Goal: Task Accomplishment & Management: Manage account settings

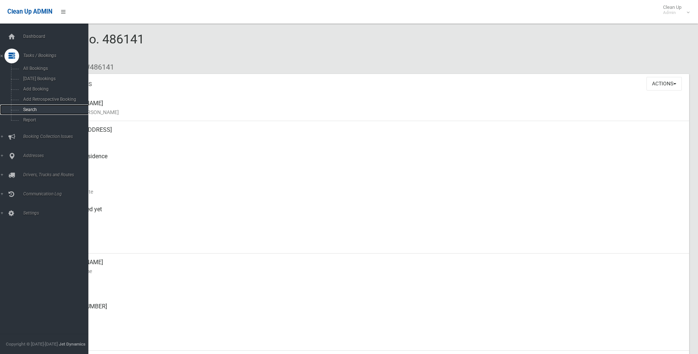
click at [41, 107] on span "Search" at bounding box center [54, 109] width 67 height 5
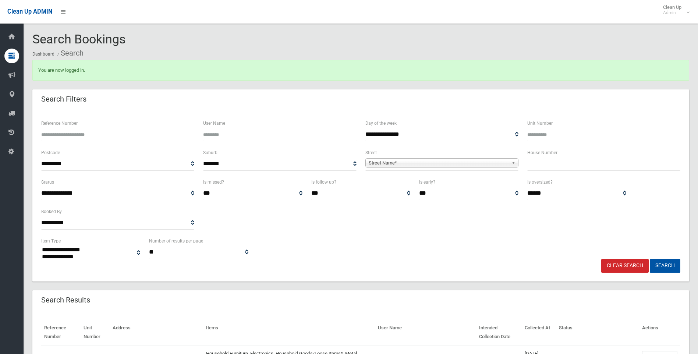
select select
click at [563, 162] on input "text" at bounding box center [604, 164] width 153 height 14
type input "*"
type input "**"
click at [416, 161] on span "Street Name*" at bounding box center [439, 163] width 140 height 9
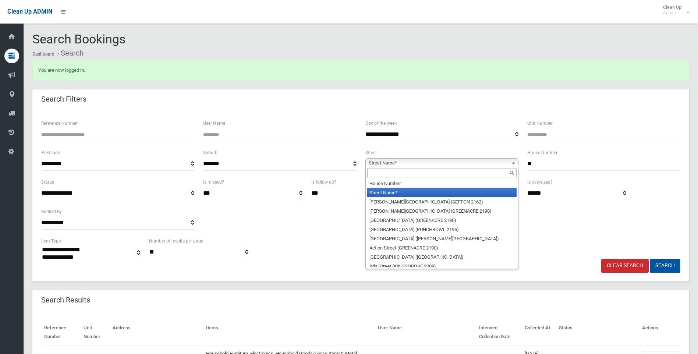
click at [406, 166] on span "Street Name*" at bounding box center [439, 163] width 140 height 9
click at [405, 165] on span "Street Name*" at bounding box center [439, 163] width 140 height 9
click at [392, 173] on input "text" at bounding box center [441, 173] width 149 height 9
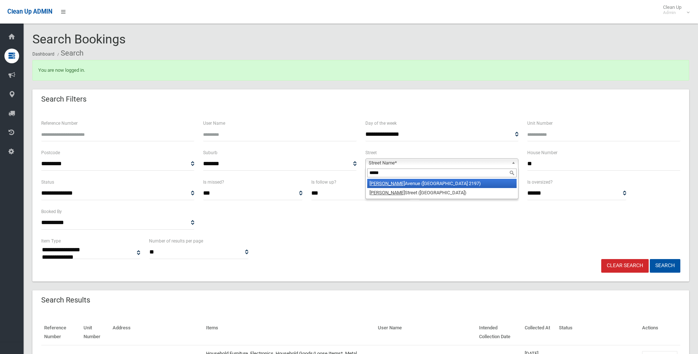
type input "*****"
click at [407, 187] on li "Linda Avenue (BASS HILL 2197)" at bounding box center [441, 183] width 149 height 9
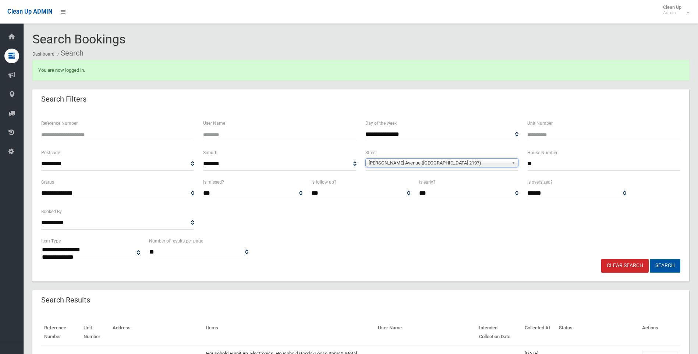
click at [665, 267] on button "Search" at bounding box center [665, 266] width 31 height 14
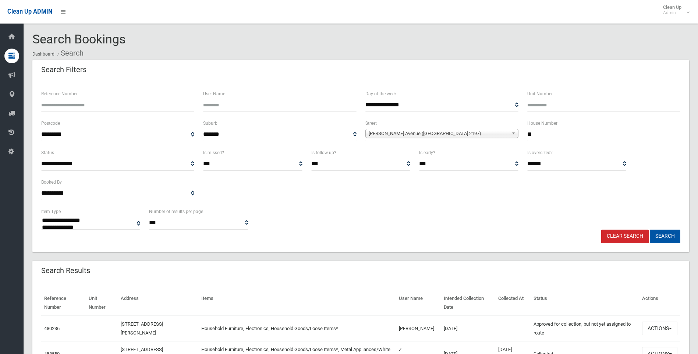
select select
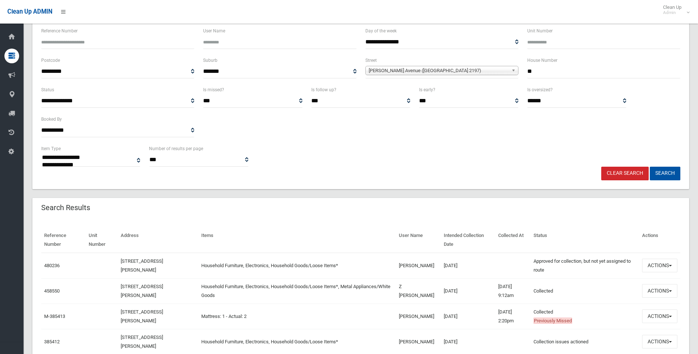
scroll to position [74, 0]
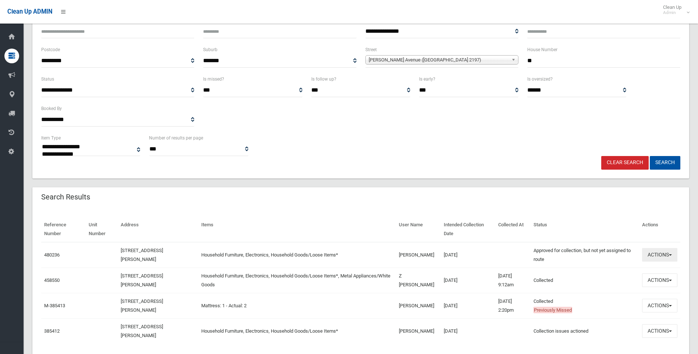
click at [649, 254] on button "Actions" at bounding box center [659, 255] width 35 height 14
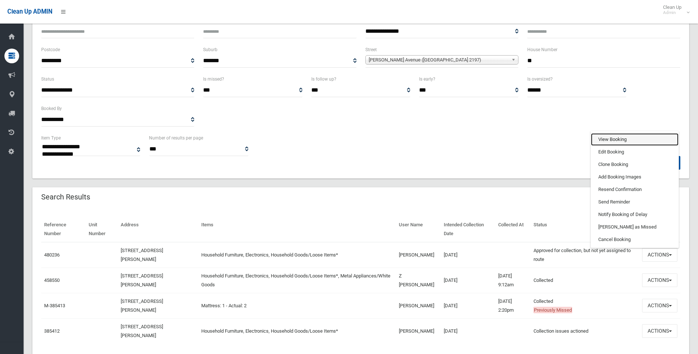
click at [624, 141] on link "View Booking" at bounding box center [635, 139] width 88 height 13
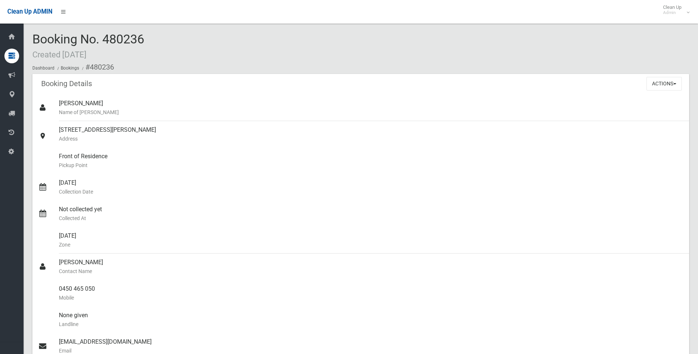
click at [663, 94] on div "Booking Details Actions View Booking Edit Booking Clone Booking Add Booking Ima…" at bounding box center [360, 84] width 657 height 21
click at [661, 88] on button "Actions" at bounding box center [664, 84] width 35 height 14
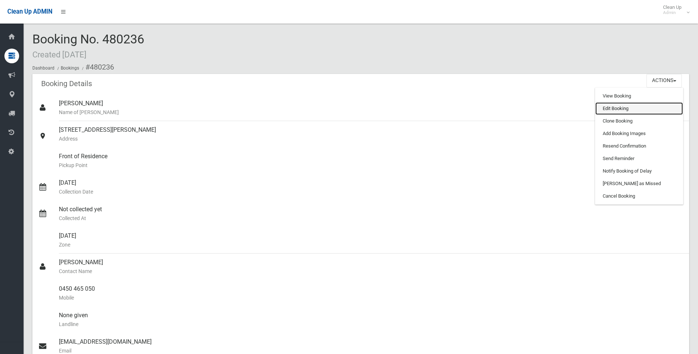
click at [623, 110] on link "Edit Booking" at bounding box center [640, 108] width 88 height 13
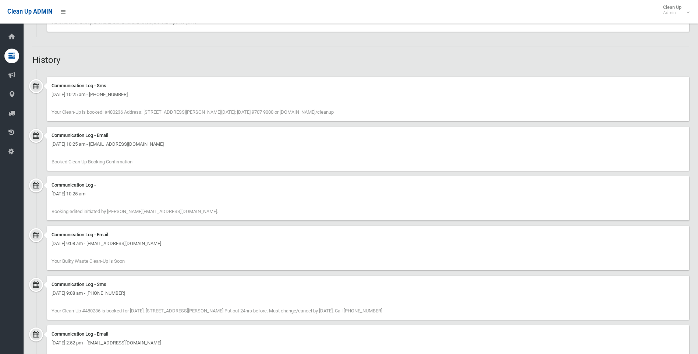
scroll to position [593, 0]
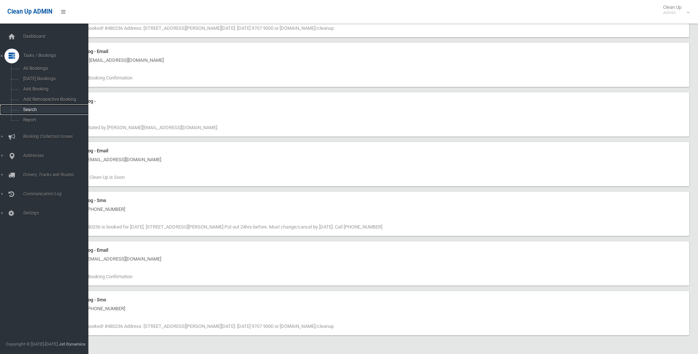
click at [46, 108] on span "Search" at bounding box center [54, 109] width 67 height 5
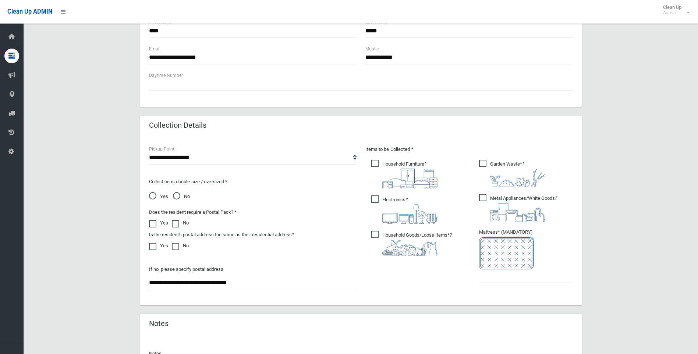
scroll to position [341, 0]
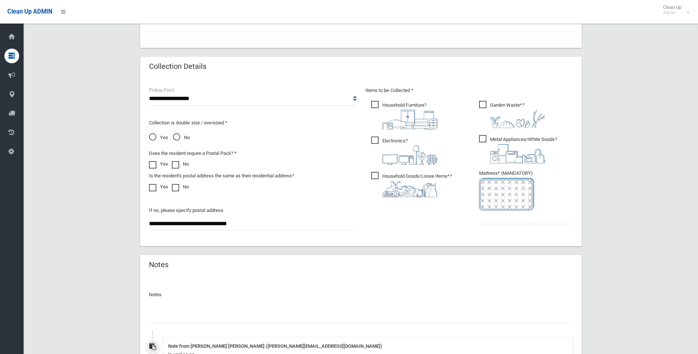
click at [484, 104] on span "Garden Waste* ?" at bounding box center [512, 114] width 66 height 27
click at [483, 137] on span "Metal Appliances/White Goods ?" at bounding box center [518, 149] width 78 height 28
click at [488, 220] on input "text" at bounding box center [526, 218] width 94 height 14
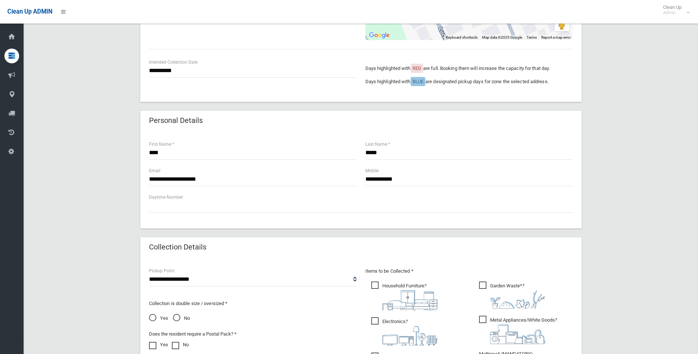
scroll to position [91, 0]
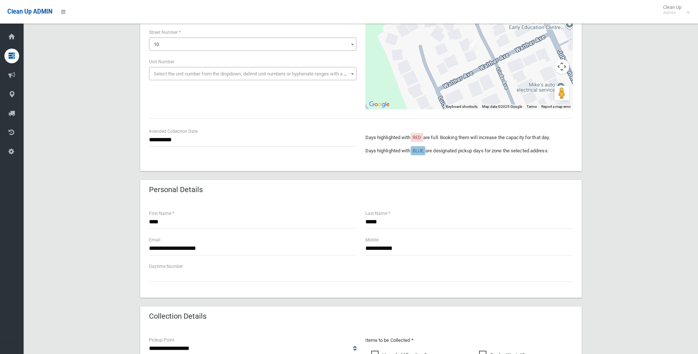
type input "*"
click at [185, 141] on input "**********" at bounding box center [253, 140] width 208 height 14
click at [94, 209] on div "**********" at bounding box center [360, 322] width 657 height 706
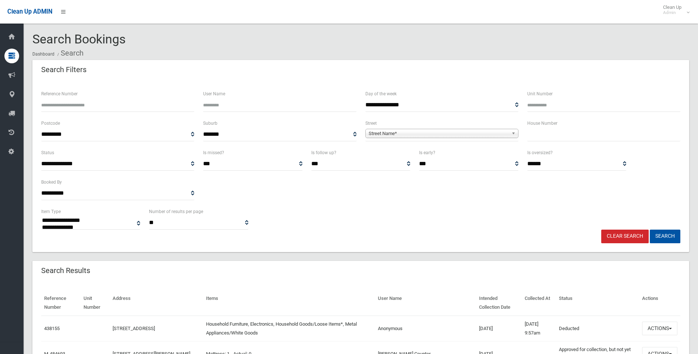
select select
click at [539, 227] on div "**********" at bounding box center [361, 218] width 648 height 22
click at [579, 128] on input "text" at bounding box center [604, 135] width 153 height 14
type input "**"
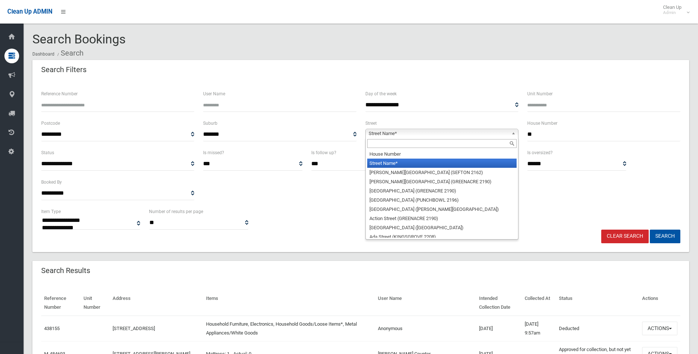
click at [456, 131] on span "Street Name*" at bounding box center [439, 133] width 140 height 9
click at [379, 147] on input "text" at bounding box center [441, 143] width 149 height 9
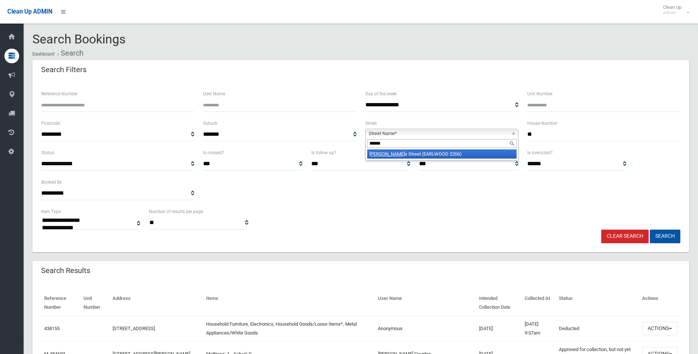
type input "******"
click at [433, 156] on li "Franci s Street (EARLWOOD 2206)" at bounding box center [441, 153] width 149 height 9
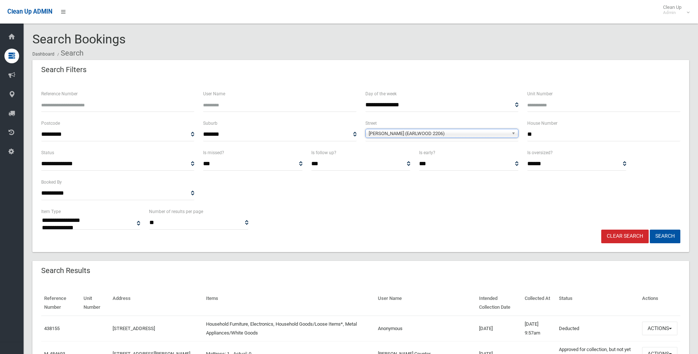
click at [659, 246] on div "**********" at bounding box center [360, 167] width 657 height 172
click at [659, 239] on button "Search" at bounding box center [665, 237] width 31 height 14
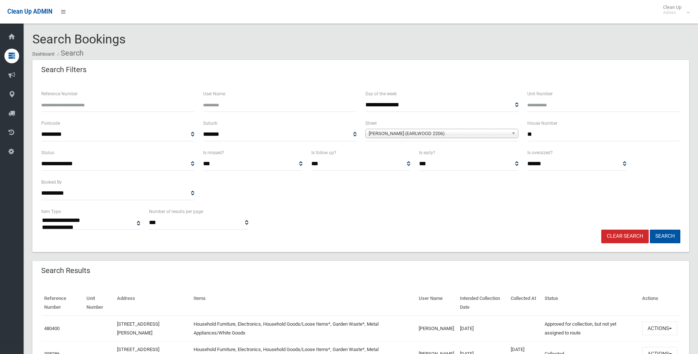
select select
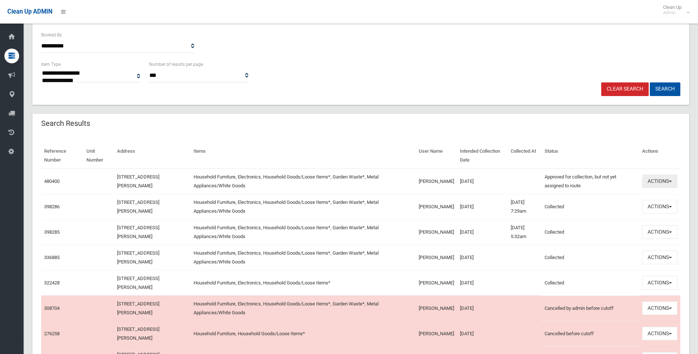
click at [655, 181] on button "Actions" at bounding box center [659, 182] width 35 height 14
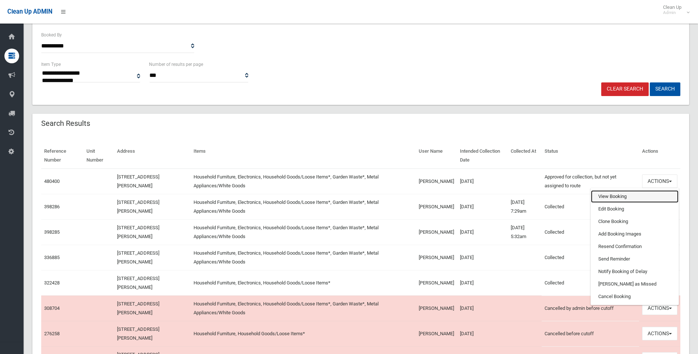
click at [636, 198] on link "View Booking" at bounding box center [635, 196] width 88 height 13
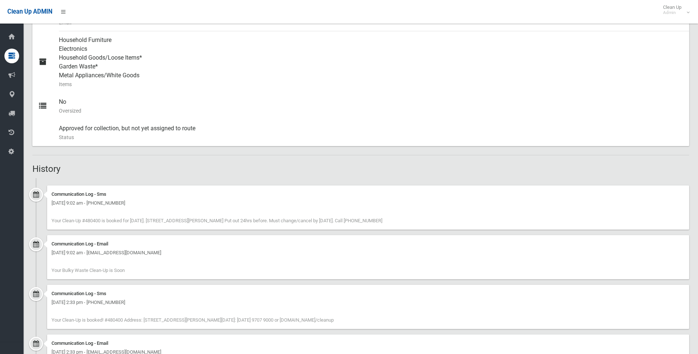
scroll to position [331, 0]
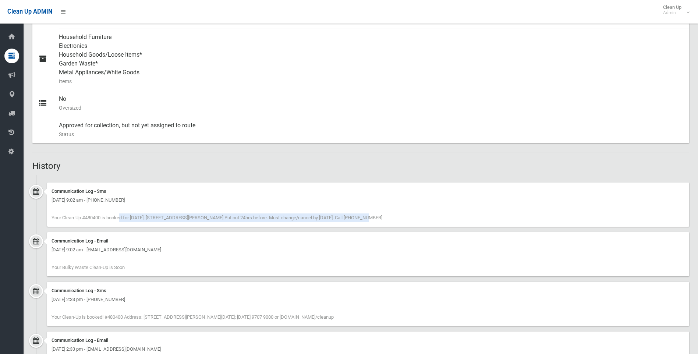
drag, startPoint x: 73, startPoint y: 220, endPoint x: 324, endPoint y: 219, distance: 251.5
click at [324, 219] on span "Your Clean-Up #480400 is booked for [DATE]. [STREET_ADDRESS][PERSON_NAME] Put o…" at bounding box center [217, 218] width 331 height 6
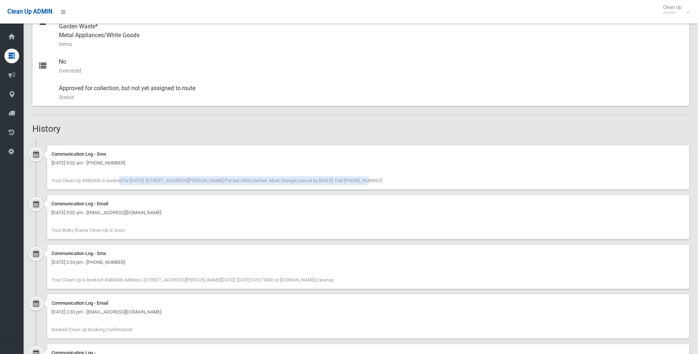
scroll to position [422, 0]
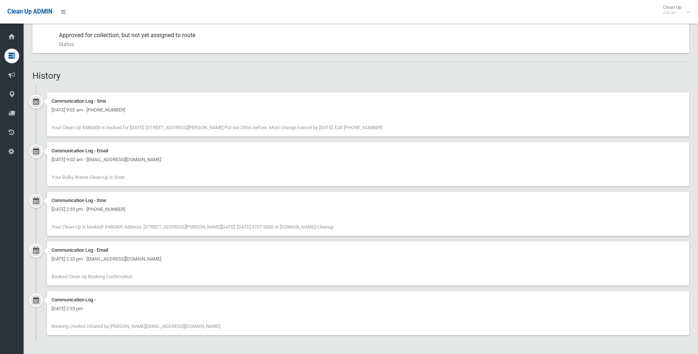
click at [400, 126] on div "Communication Log - Sms [DATE] 9:02 am - [PHONE_NUMBER] Your Clean-Up #480400 i…" at bounding box center [368, 114] width 642 height 44
